Goal: Check status: Check status

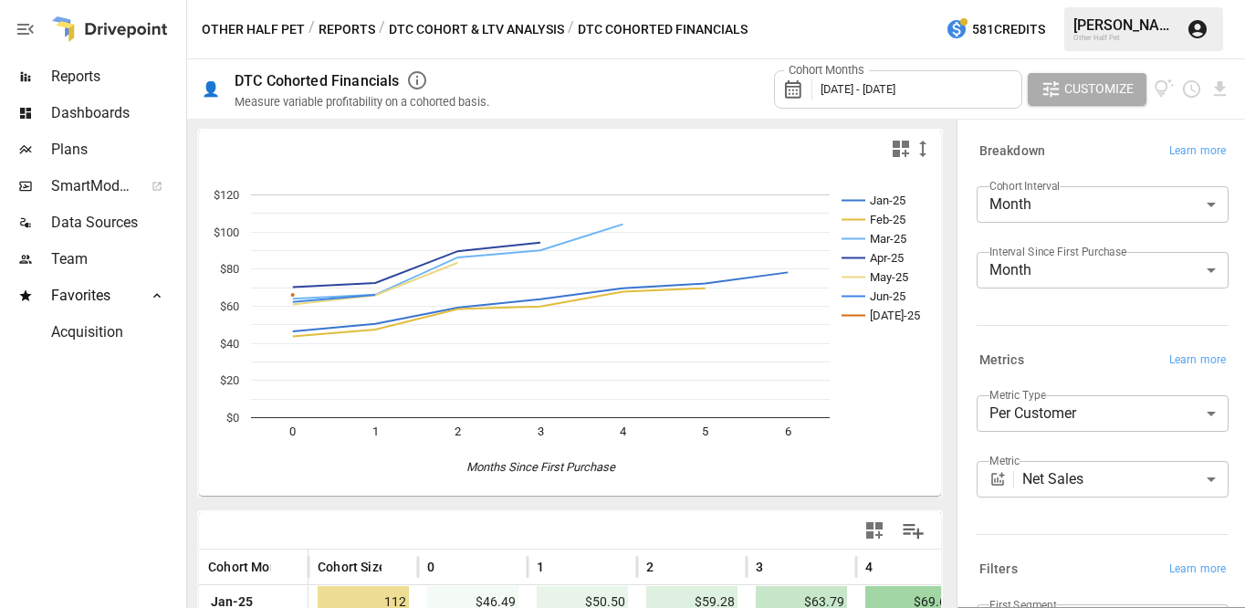
click at [350, 34] on button "Reports" at bounding box center [347, 29] width 57 height 23
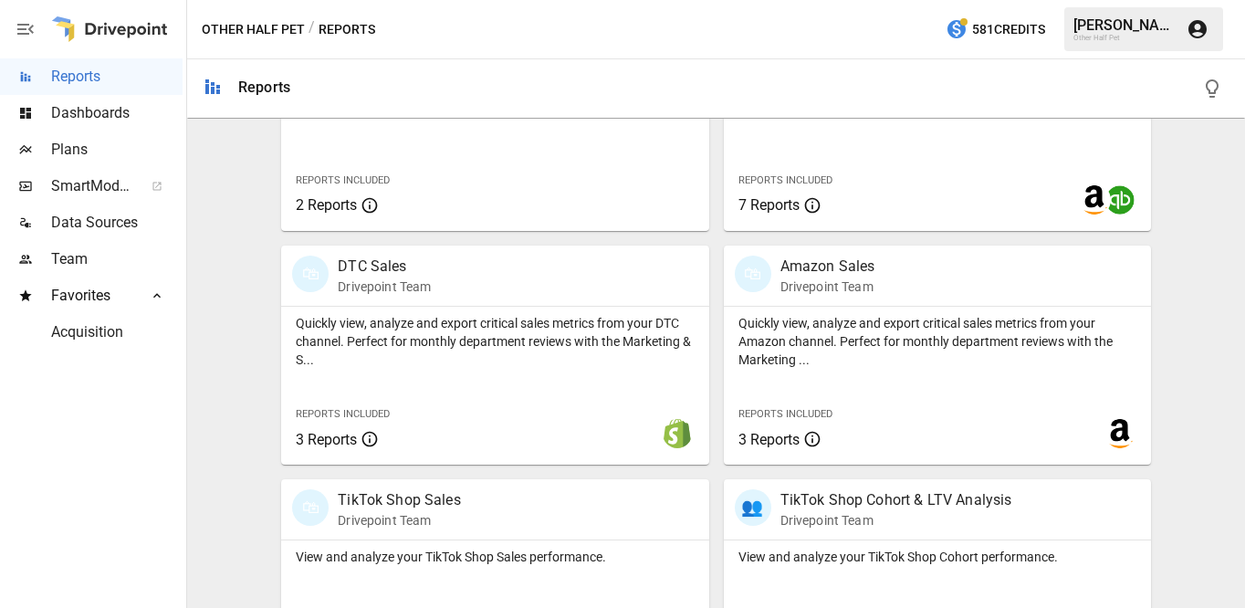
scroll to position [955, 0]
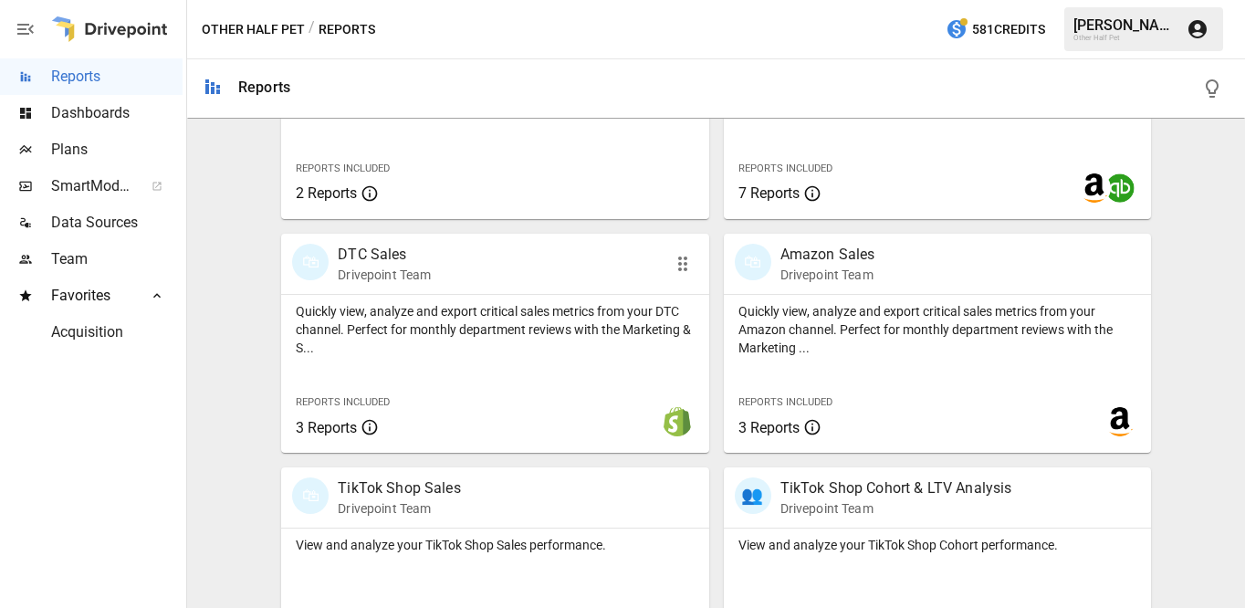
click at [401, 346] on p "Quickly view, analyze and export critical sales metrics from your DTC channel. …" at bounding box center [495, 329] width 398 height 55
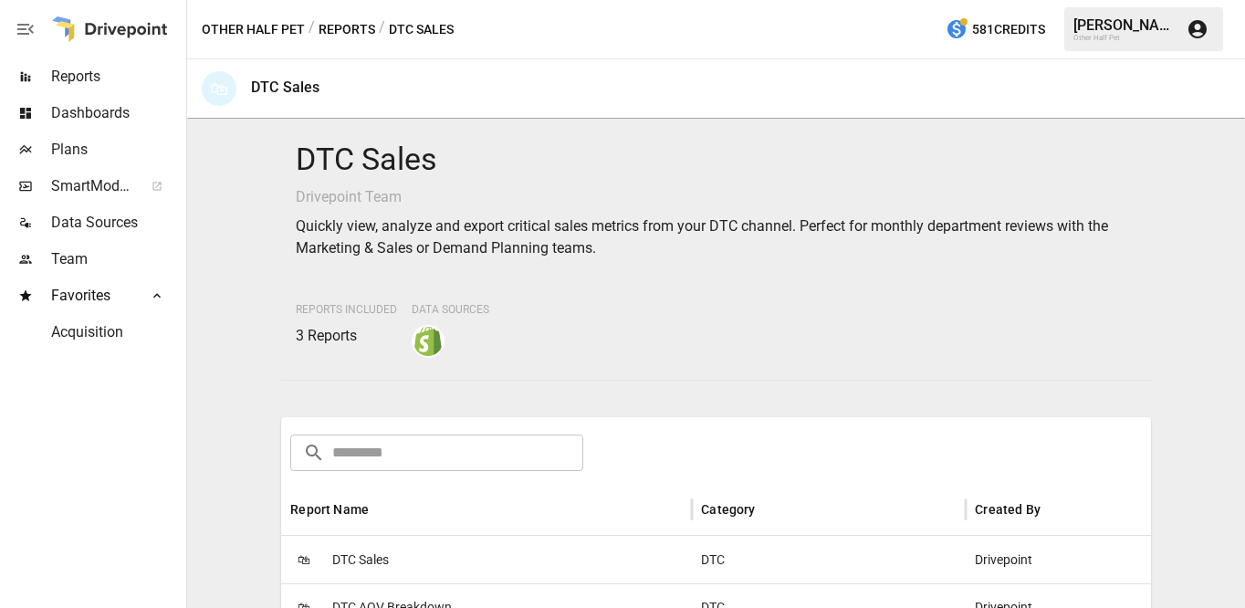
click at [353, 561] on span "DTC Sales" at bounding box center [360, 560] width 57 height 47
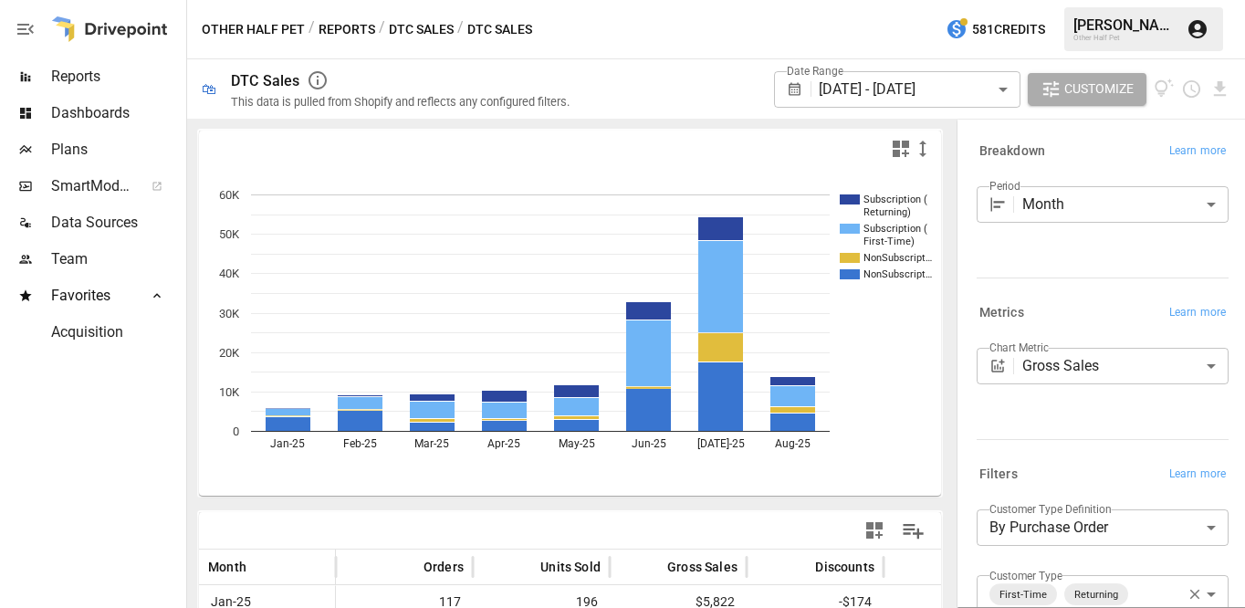
click at [1064, 0] on body "**********" at bounding box center [622, 0] width 1245 height 0
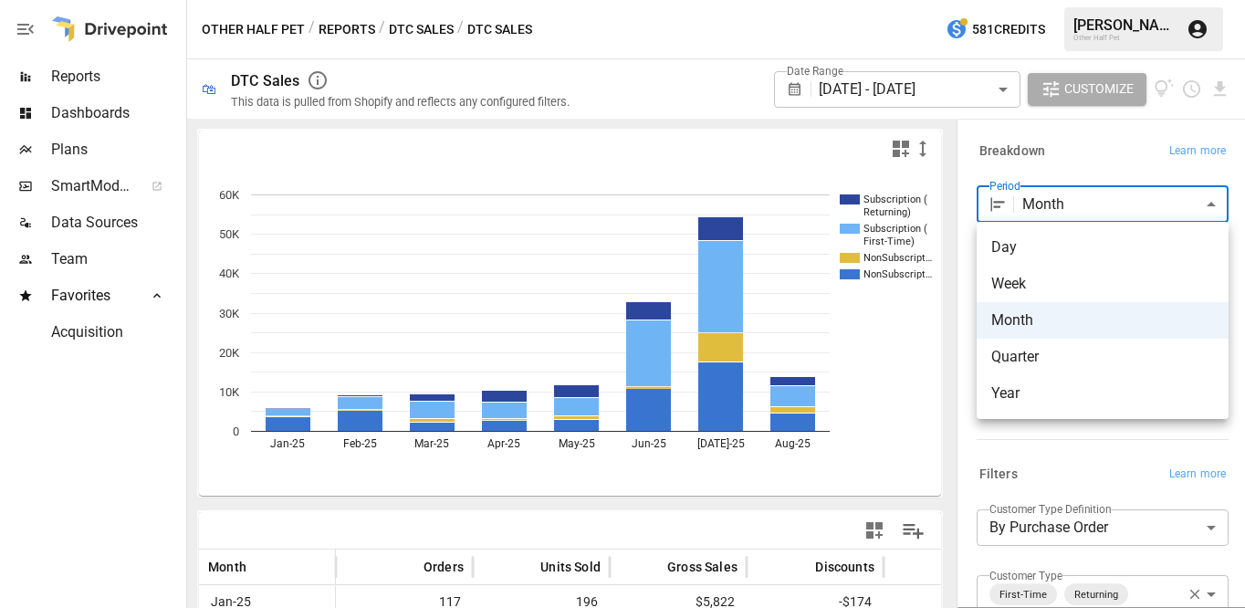
click at [955, 87] on div at bounding box center [622, 304] width 1245 height 608
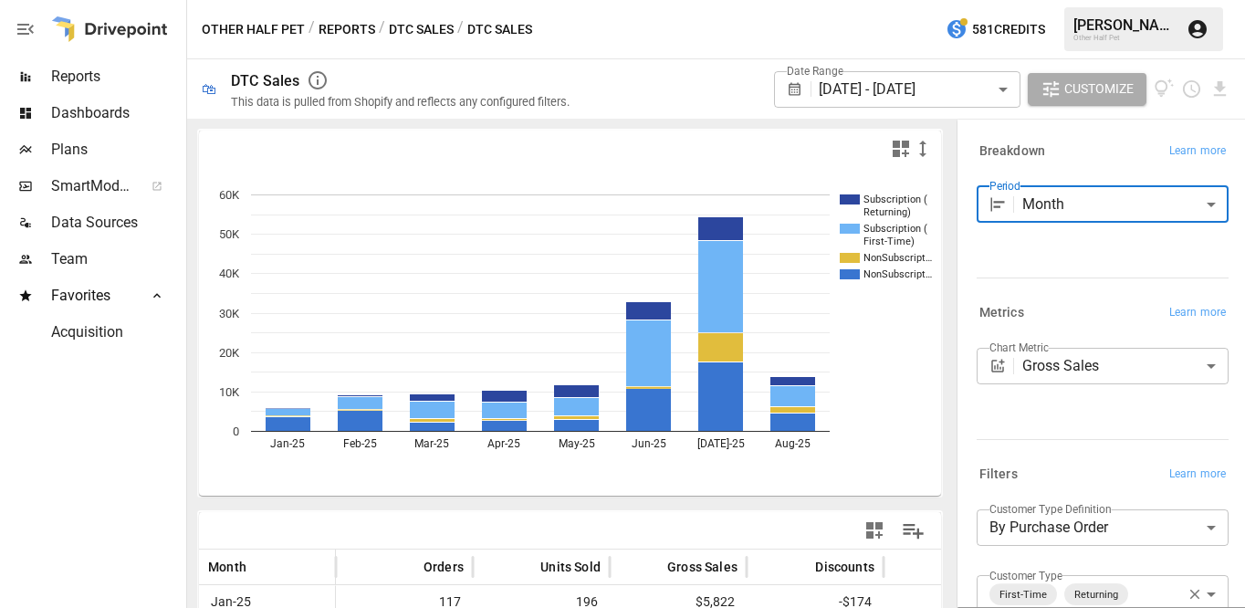
click at [952, 0] on body "**********" at bounding box center [622, 0] width 1245 height 0
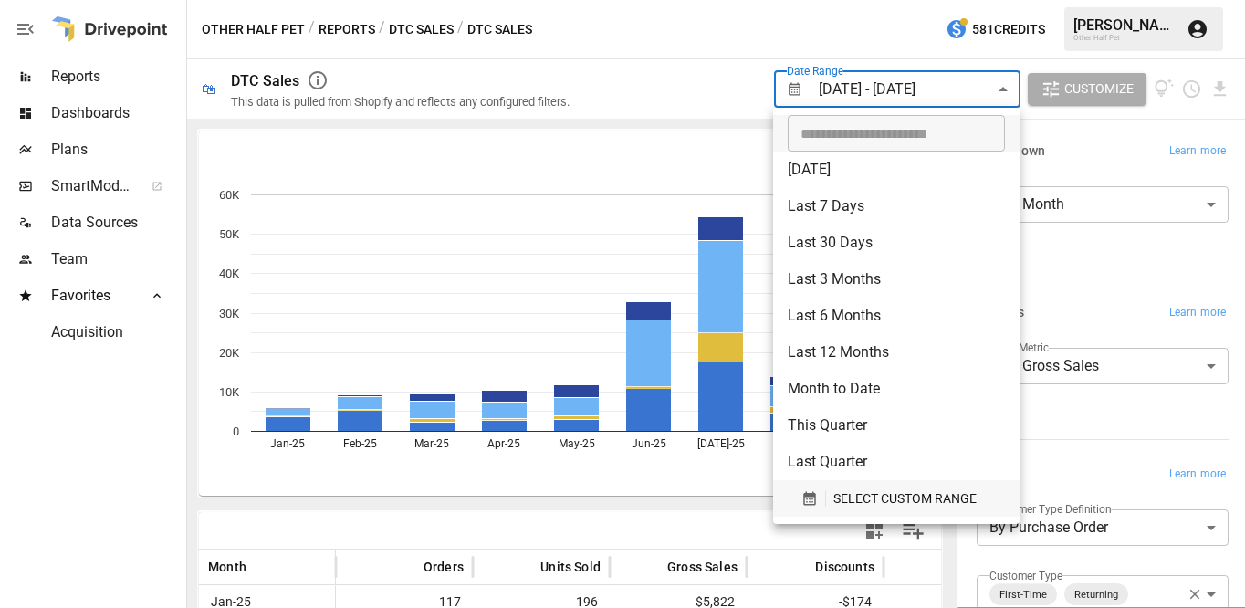
click at [848, 511] on button "SELECT CUSTOM RANGE" at bounding box center [896, 498] width 217 height 37
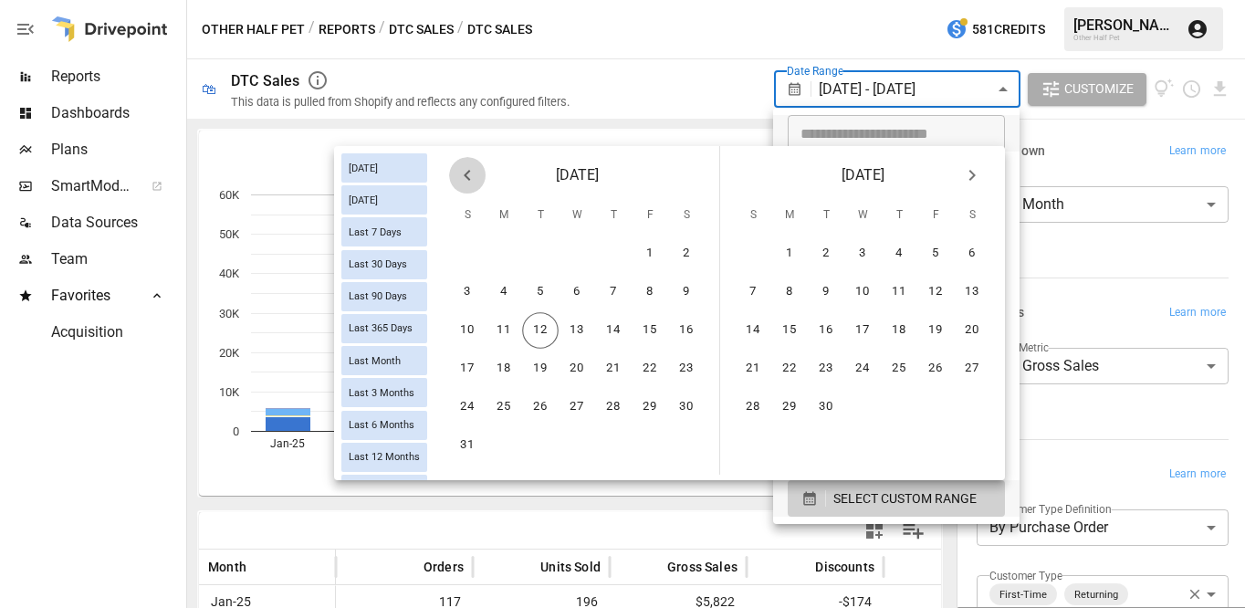
click at [464, 165] on icon "Previous month" at bounding box center [468, 175] width 22 height 22
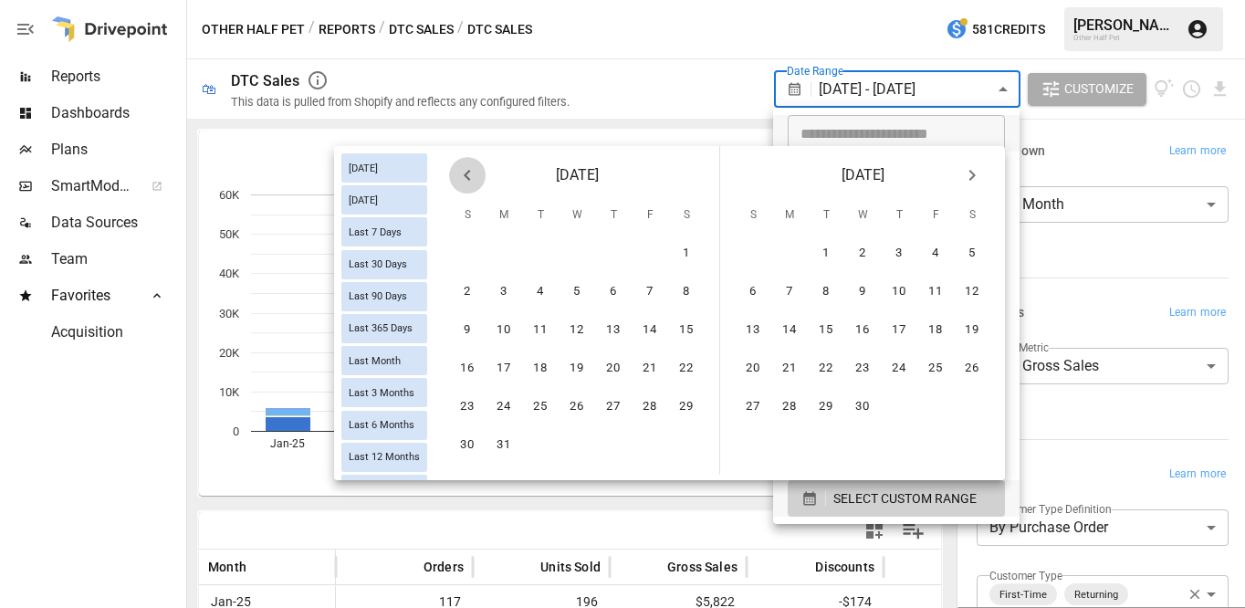
click at [464, 165] on icon "Previous month" at bounding box center [468, 175] width 22 height 22
click at [582, 261] on button "1" at bounding box center [577, 254] width 37 height 37
click at [982, 182] on icon "Next month" at bounding box center [972, 175] width 22 height 22
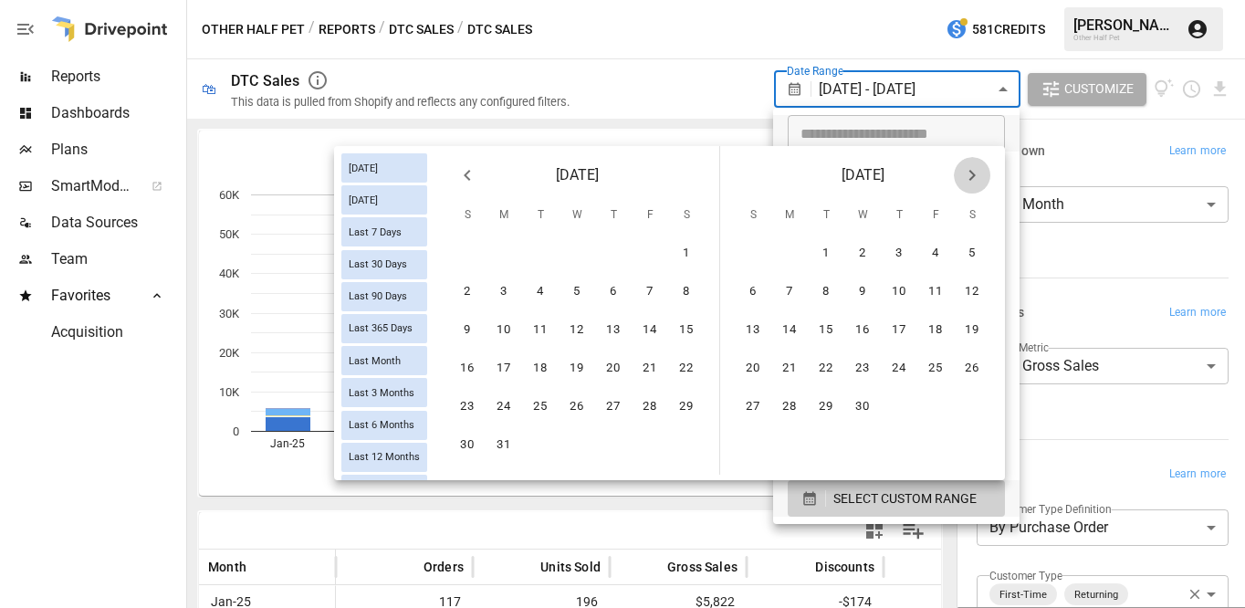
click at [982, 182] on icon "Next month" at bounding box center [972, 175] width 22 height 22
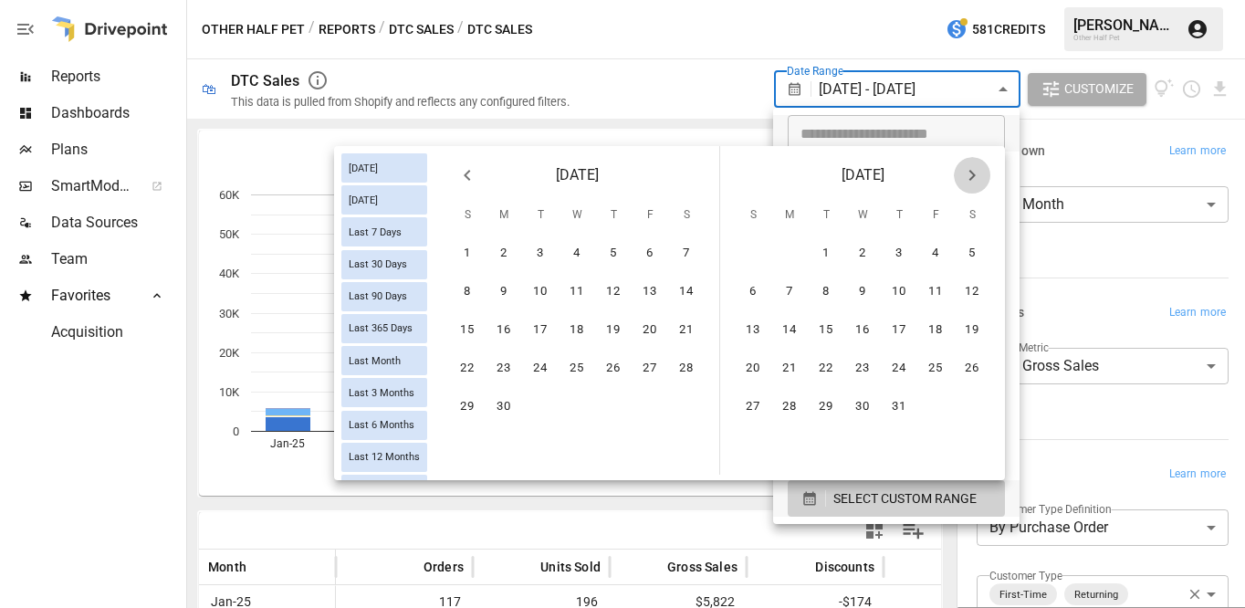
click at [982, 182] on icon "Next month" at bounding box center [972, 175] width 22 height 22
click at [824, 336] on button "12" at bounding box center [826, 330] width 37 height 37
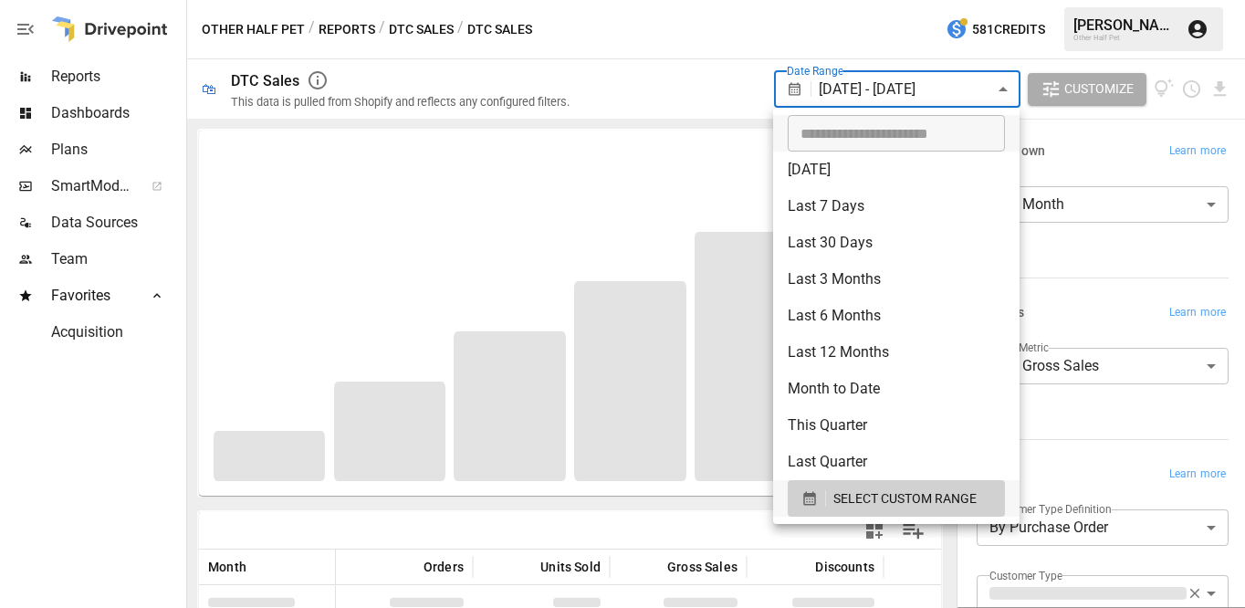
click at [1101, 299] on div at bounding box center [622, 304] width 1245 height 608
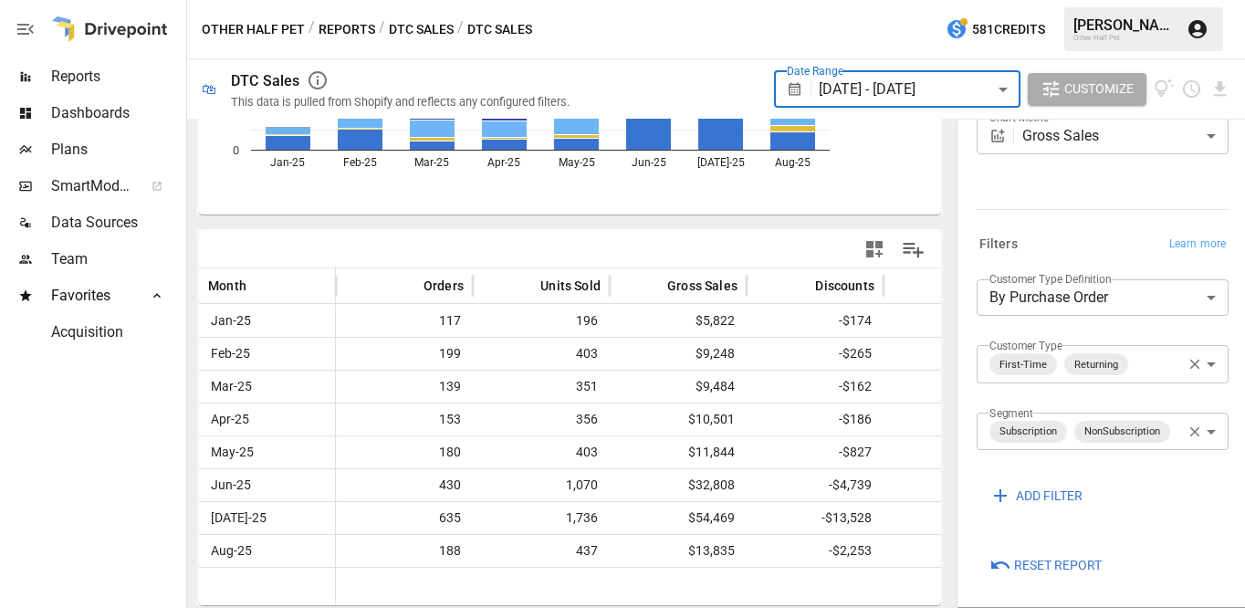
scroll to position [255, 0]
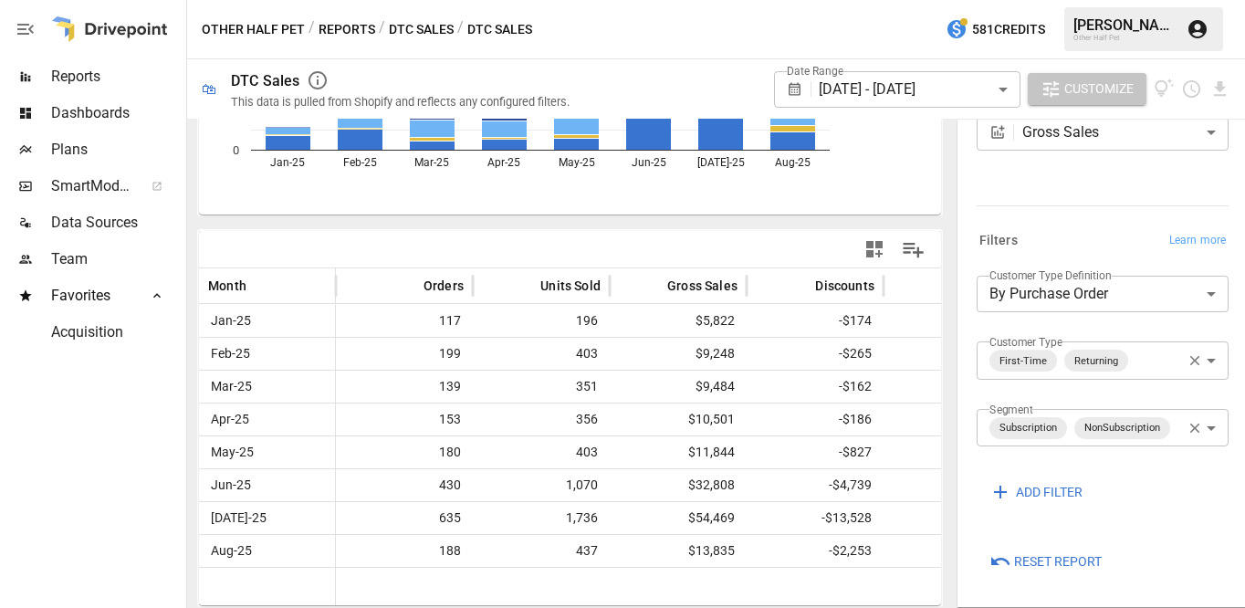
click at [1091, 100] on span "Customize" at bounding box center [1099, 89] width 69 height 23
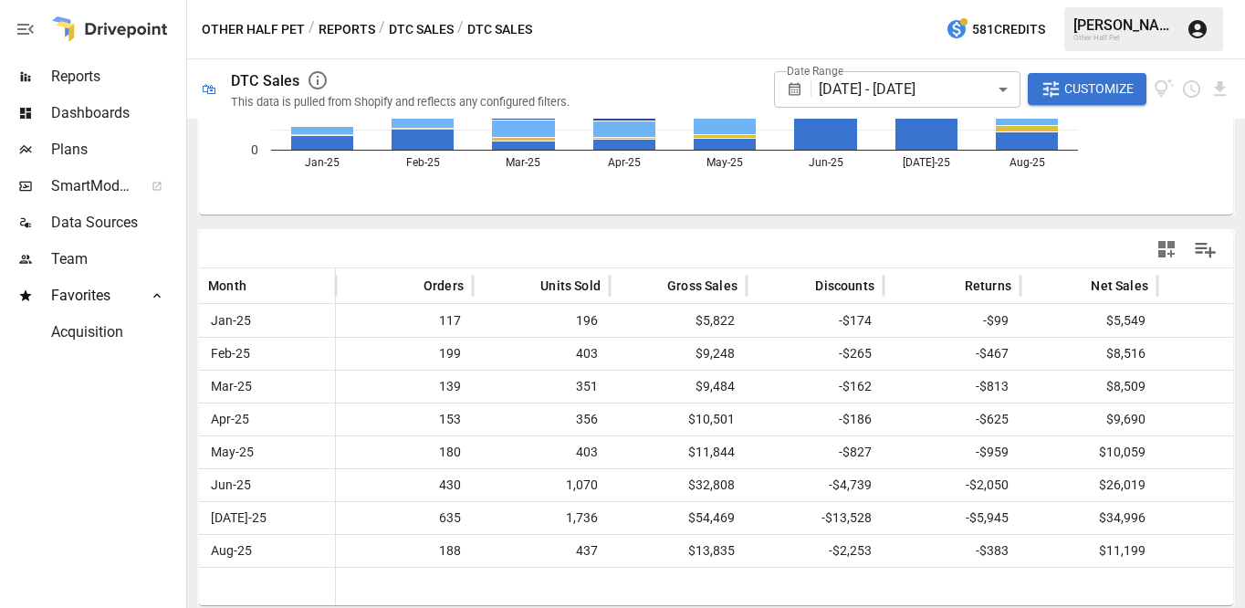
scroll to position [0, 0]
click at [1066, 92] on span "Customize" at bounding box center [1099, 89] width 69 height 23
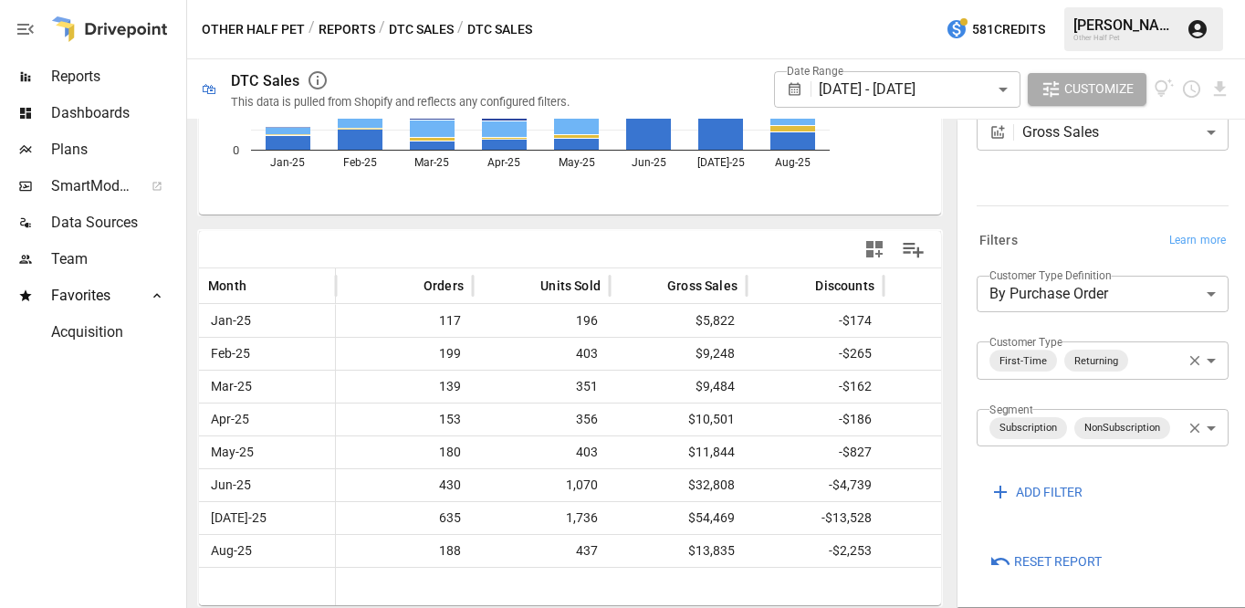
click at [347, 28] on button "Reports" at bounding box center [347, 29] width 57 height 23
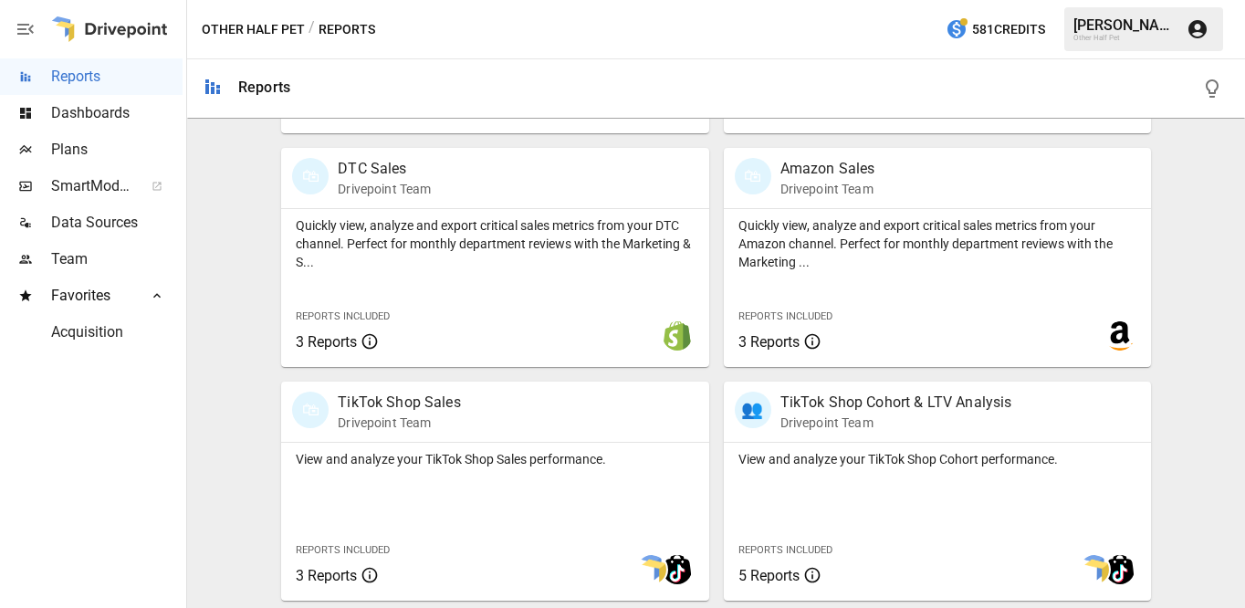
scroll to position [1041, 0]
click at [380, 402] on p "TikTok Shop Sales" at bounding box center [399, 403] width 123 height 22
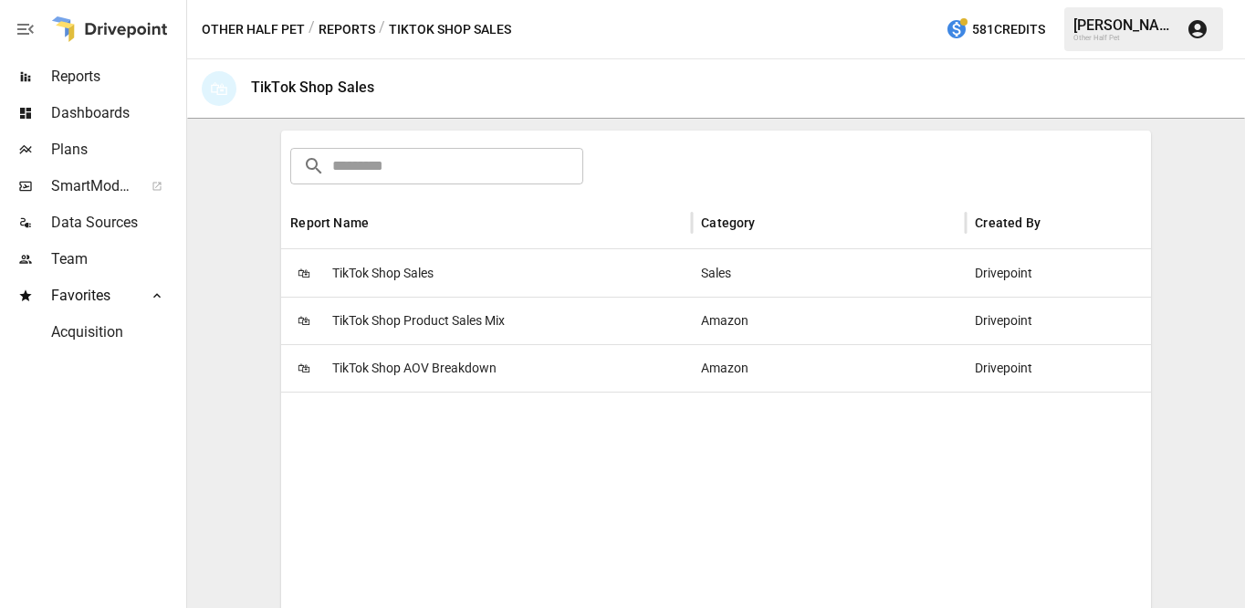
scroll to position [307, 0]
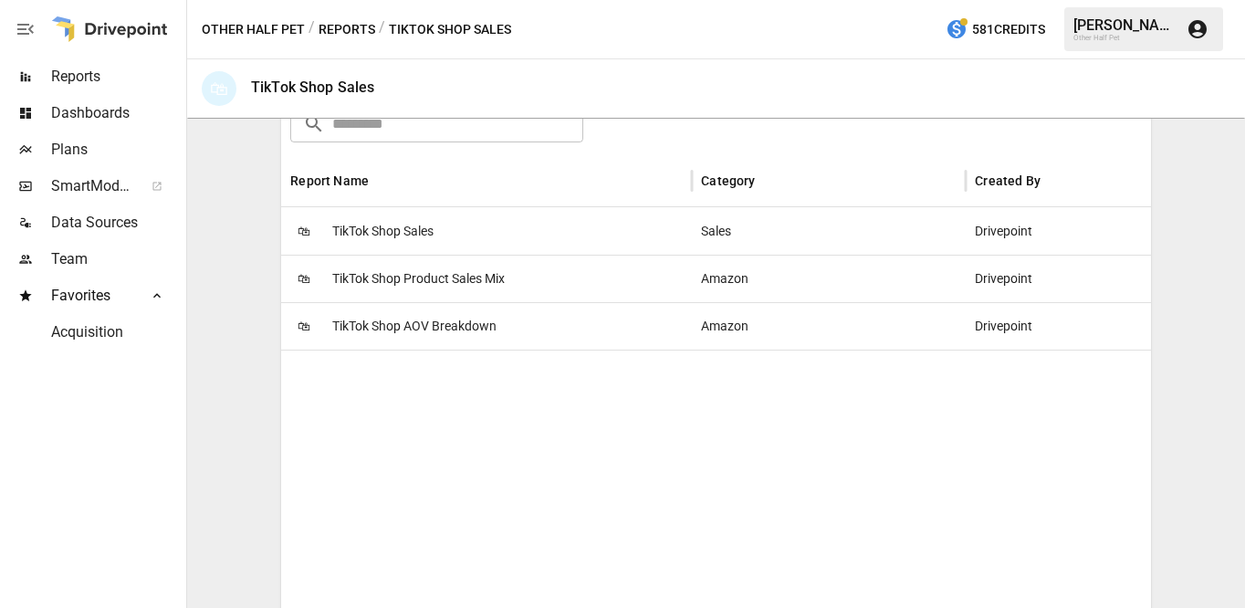
click at [361, 221] on span "TikTok Shop Sales" at bounding box center [382, 231] width 101 height 47
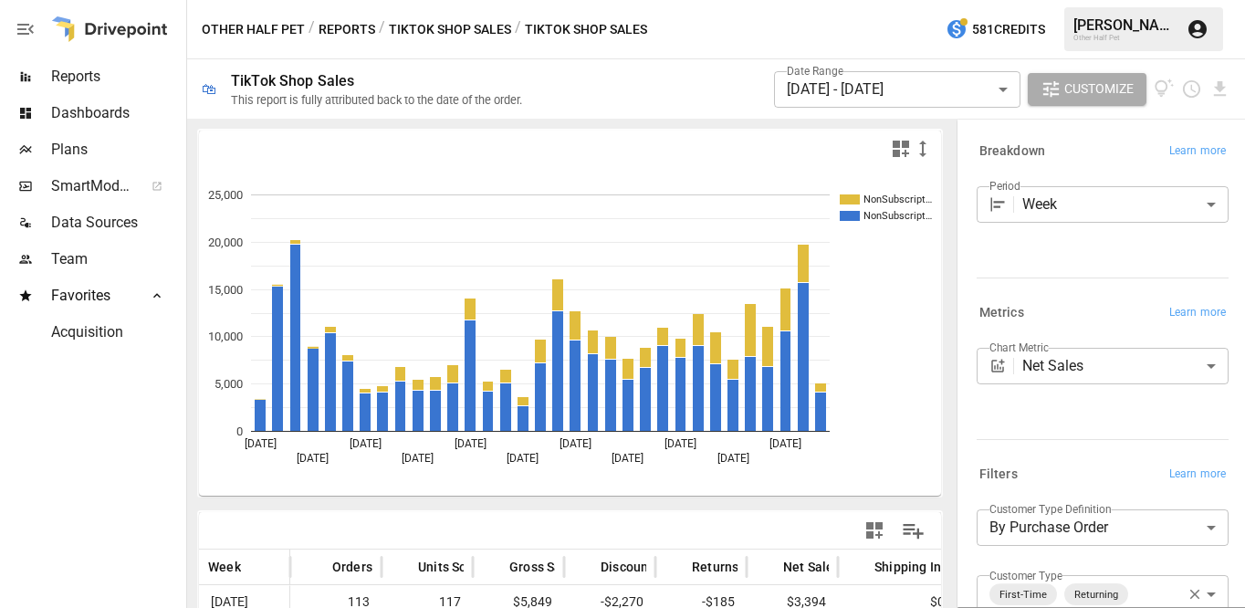
click at [1083, 0] on body "Reports Dashboards Plans SmartModel ™ Data Sources Team Favorites Acquisition O…" at bounding box center [622, 0] width 1245 height 0
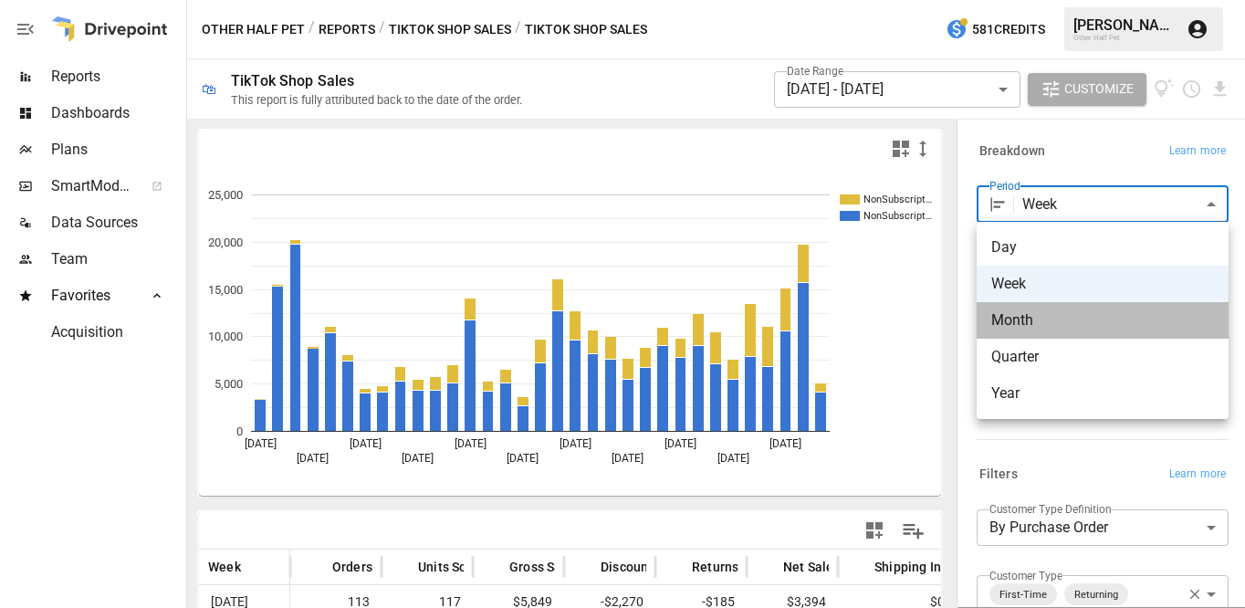
click at [1024, 327] on span "Month" at bounding box center [1103, 321] width 223 height 22
type input "*****"
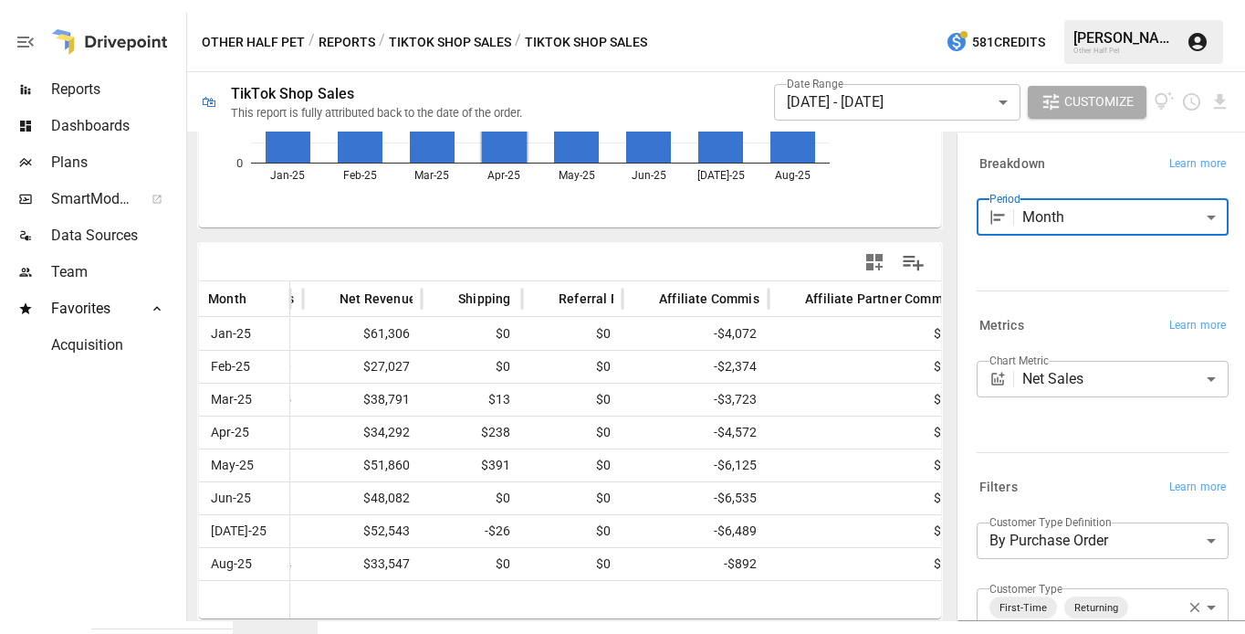
scroll to position [256, 0]
